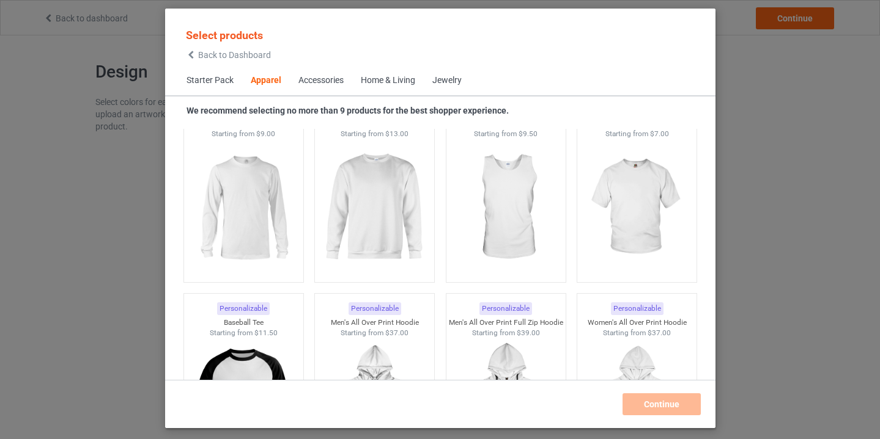
scroll to position [939, 0]
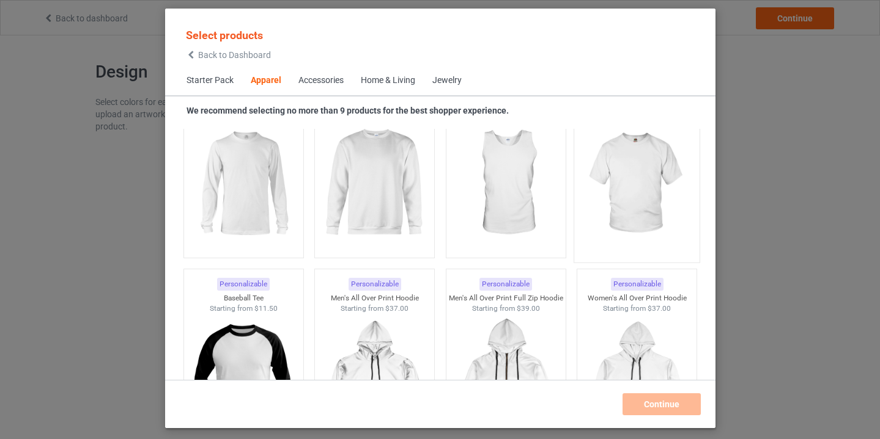
click at [636, 183] on img at bounding box center [636, 184] width 115 height 144
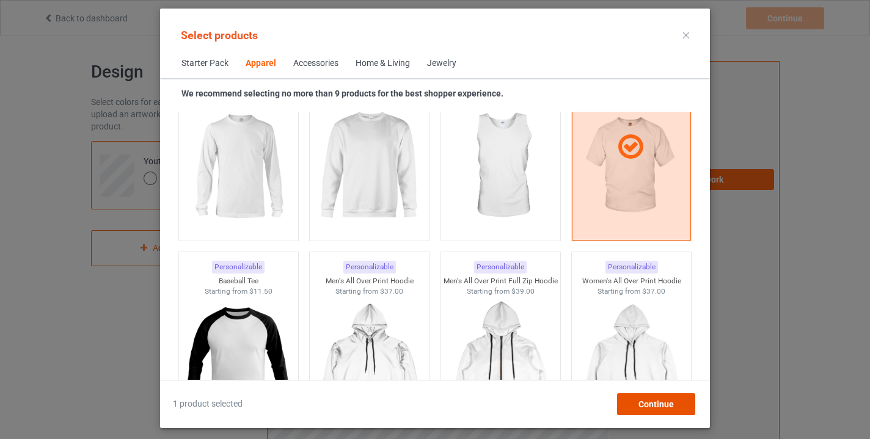
click at [642, 398] on div "Continue" at bounding box center [656, 405] width 78 height 22
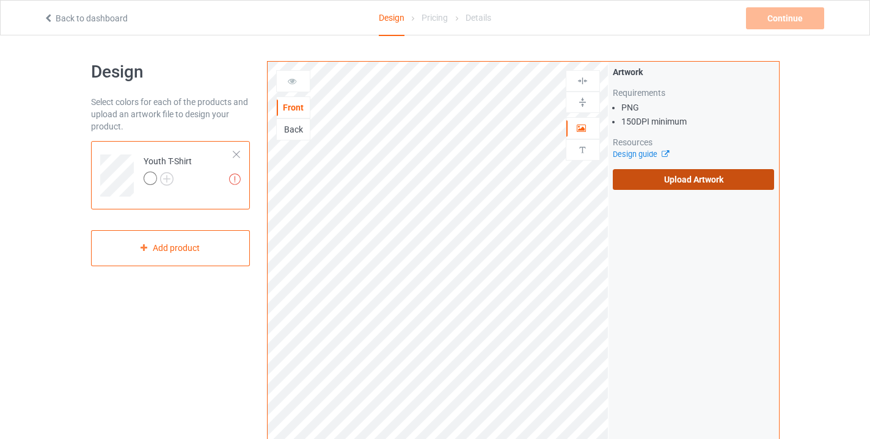
click at [666, 177] on label "Upload Artwork" at bounding box center [694, 179] width 162 height 21
click at [0, 0] on input "Upload Artwork" at bounding box center [0, 0] width 0 height 0
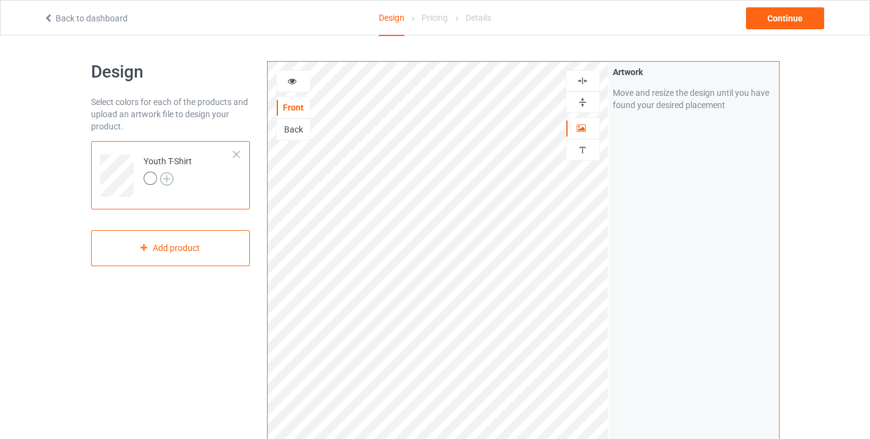
click at [169, 174] on img at bounding box center [166, 178] width 13 height 13
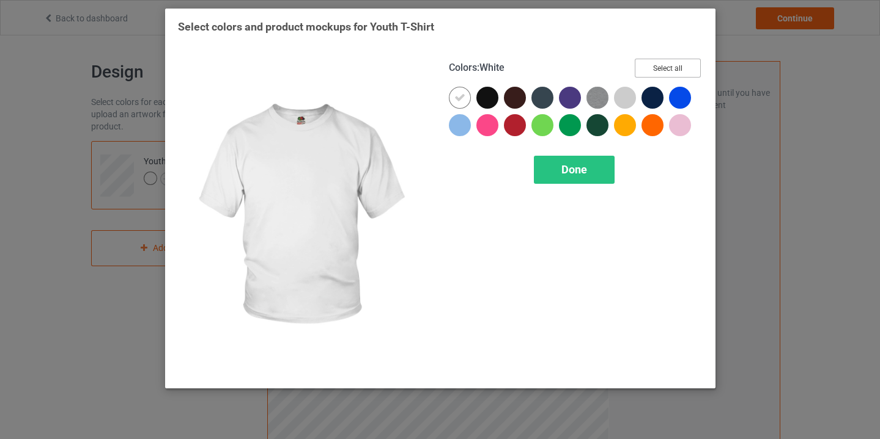
click at [675, 68] on button "Select all" at bounding box center [667, 68] width 66 height 19
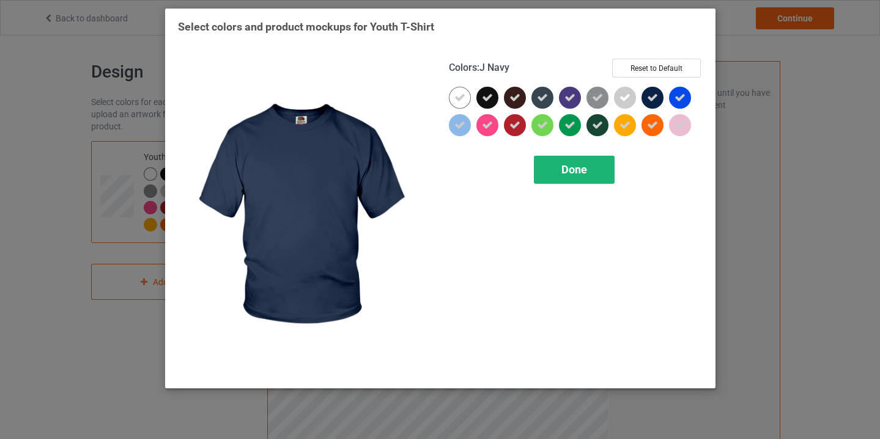
click at [582, 166] on span "Done" at bounding box center [574, 169] width 26 height 13
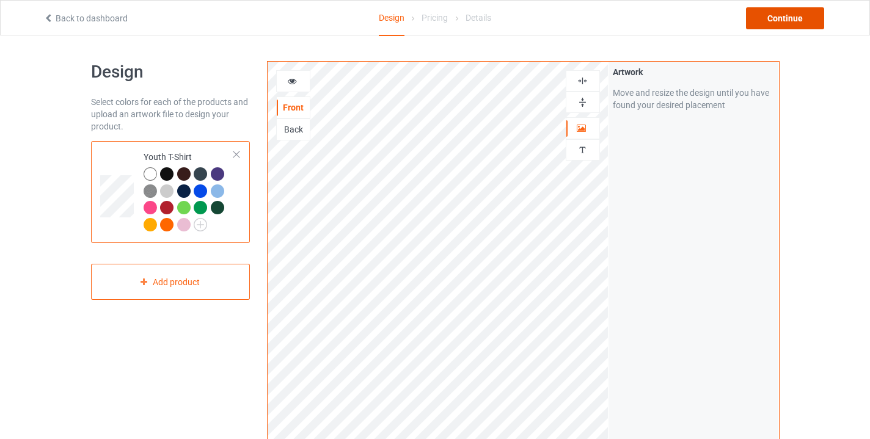
click at [774, 20] on div "Continue" at bounding box center [785, 18] width 78 height 22
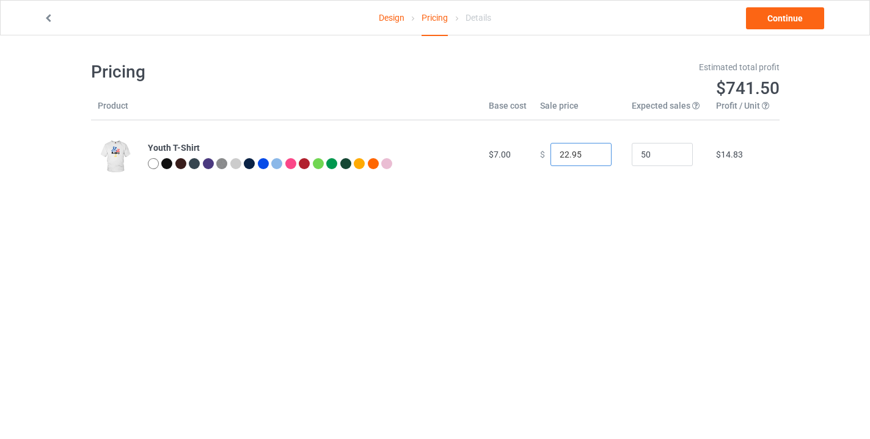
click at [567, 152] on input "22.95" at bounding box center [581, 154] width 61 height 23
type input "8.00"
click at [617, 213] on body "Design Pricing Details Continue Pricing Estimated total profit $46.50 Product B…" at bounding box center [435, 254] width 870 height 439
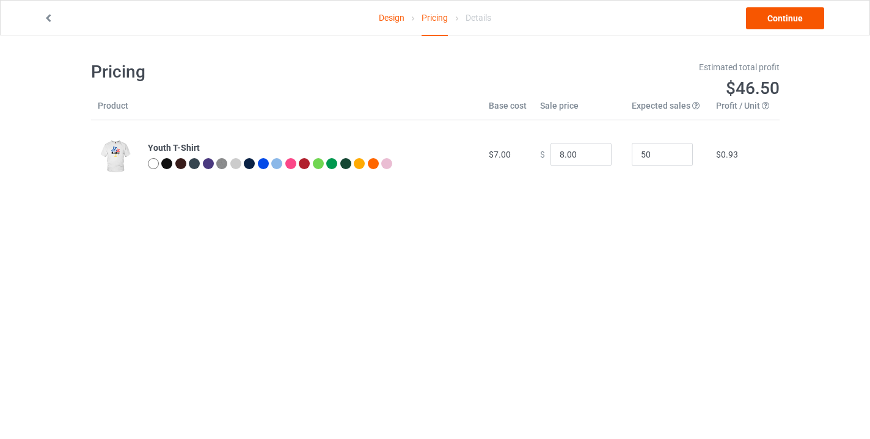
click at [790, 21] on link "Continue" at bounding box center [785, 18] width 78 height 22
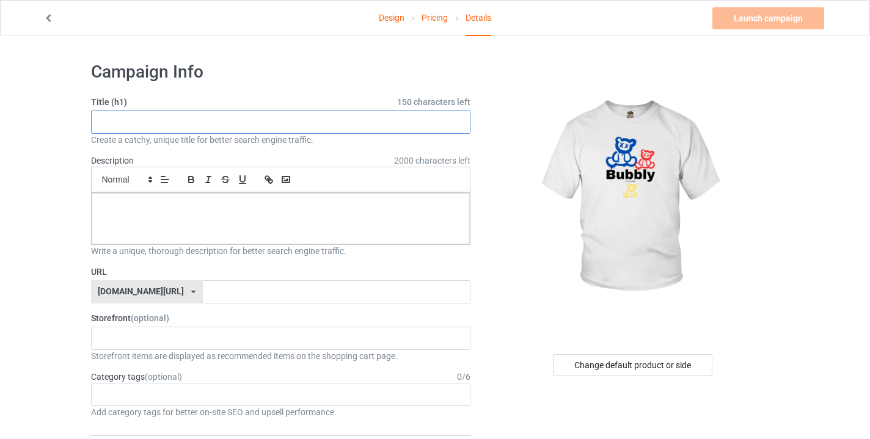
click at [367, 122] on input "text" at bounding box center [281, 122] width 380 height 23
type input "REBIRTH YOUTH"
click at [340, 292] on input "text" at bounding box center [337, 292] width 268 height 23
type input "YOUTH"
click at [315, 342] on div "Bubbly Clothing Exclusives 10k Clothing Store 60384ab3b178b21b14aeef89 5eb5d37b…" at bounding box center [281, 338] width 380 height 23
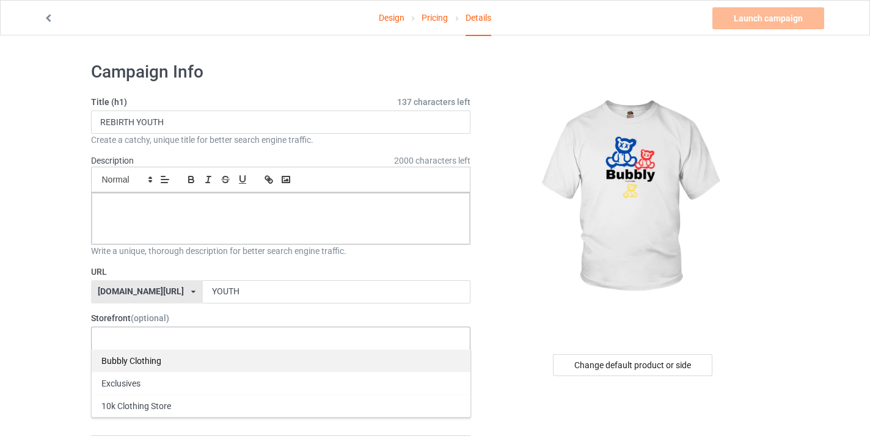
click at [232, 362] on div "Bubbly Clothing" at bounding box center [281, 361] width 379 height 23
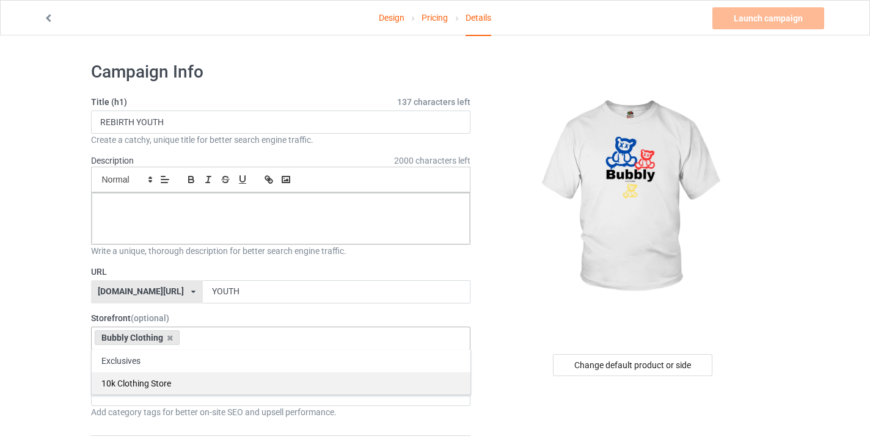
click at [237, 379] on div "10k Clothing Store" at bounding box center [281, 383] width 379 height 23
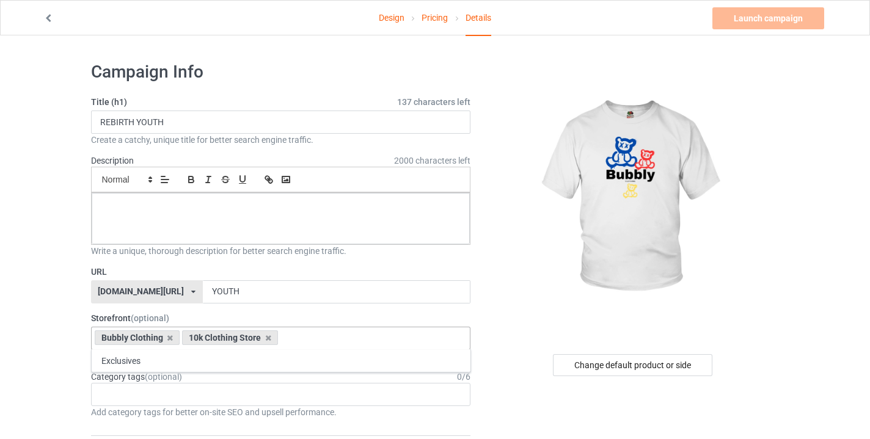
click at [509, 314] on div at bounding box center [634, 198] width 292 height 275
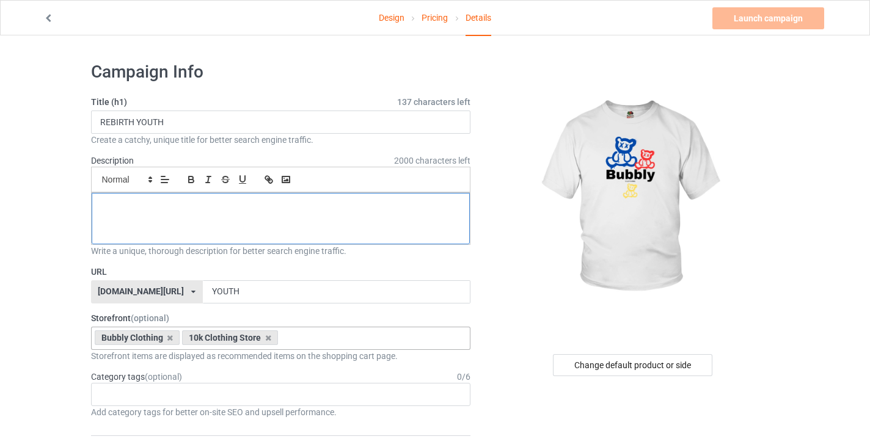
click at [381, 219] on div at bounding box center [281, 218] width 379 height 51
click at [754, 21] on link "Launch campaign" at bounding box center [769, 18] width 112 height 22
